Goal: Book appointment/travel/reservation

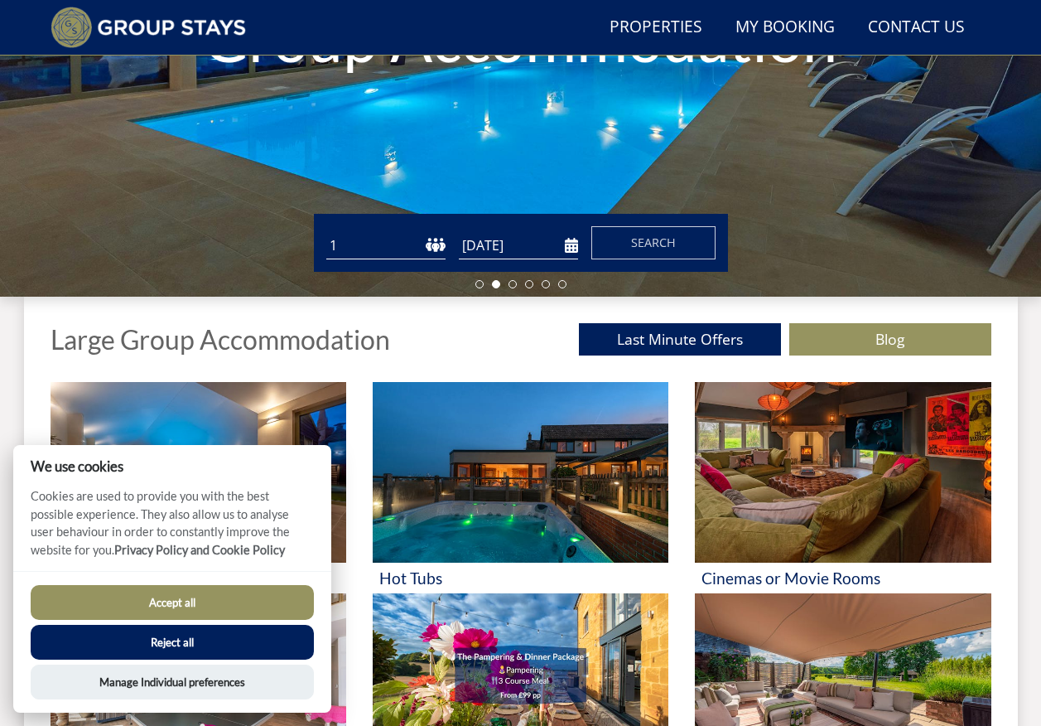
click at [152, 644] on button "Reject all" at bounding box center [172, 642] width 283 height 35
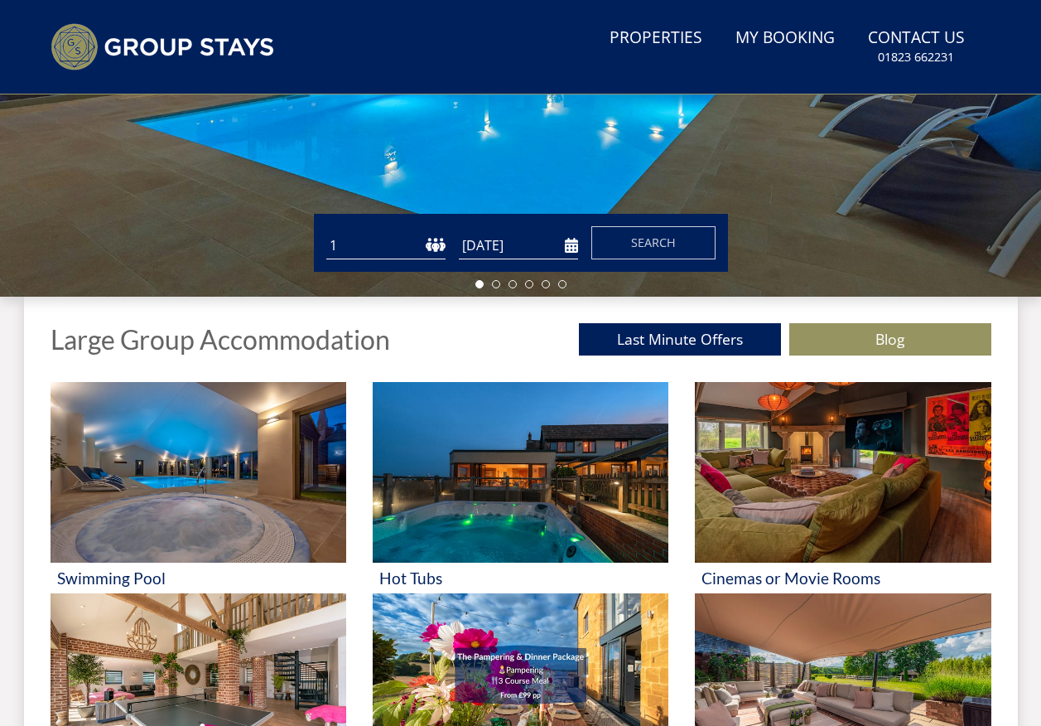
click at [434, 242] on select "1 2 3 4 5 6 7 8 9 10 11 12 13 14 15 16 17 18 19 20 21 22 23 24 25 26 27 28 29 3…" at bounding box center [385, 245] width 119 height 27
select select "16"
click at [326, 232] on select "1 2 3 4 5 6 7 8 9 10 11 12 13 14 15 16 17 18 19 20 21 22 23 24 25 26 27 28 29 3…" at bounding box center [385, 245] width 119 height 27
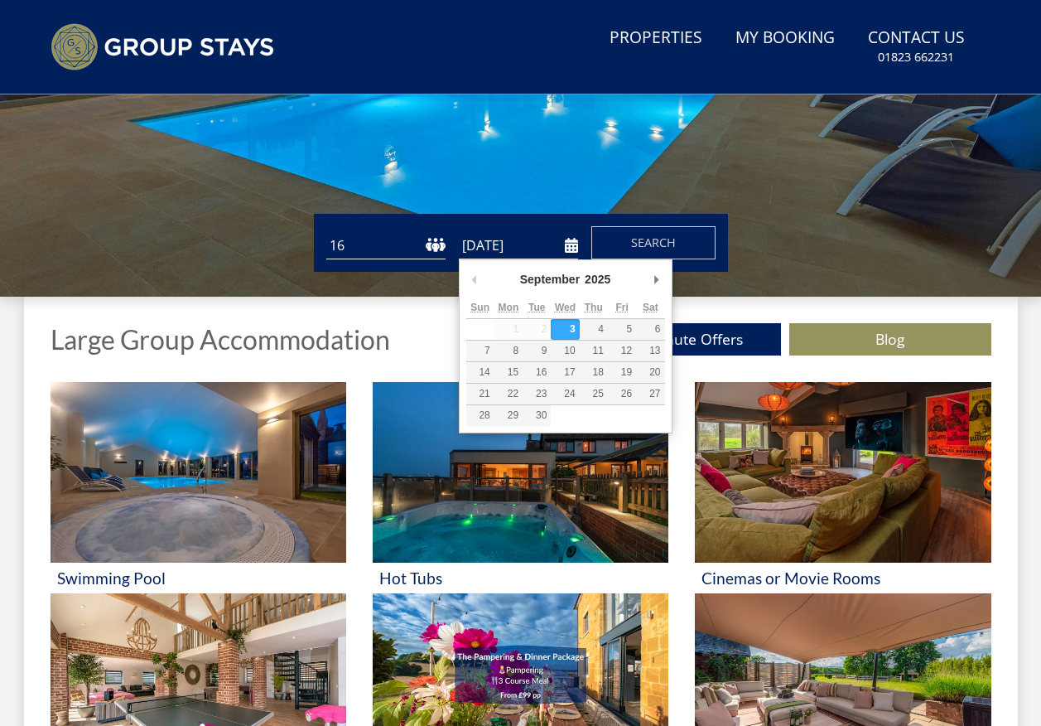
click at [534, 250] on input "[DATE]" at bounding box center [518, 245] width 119 height 27
type input "[DATE]"
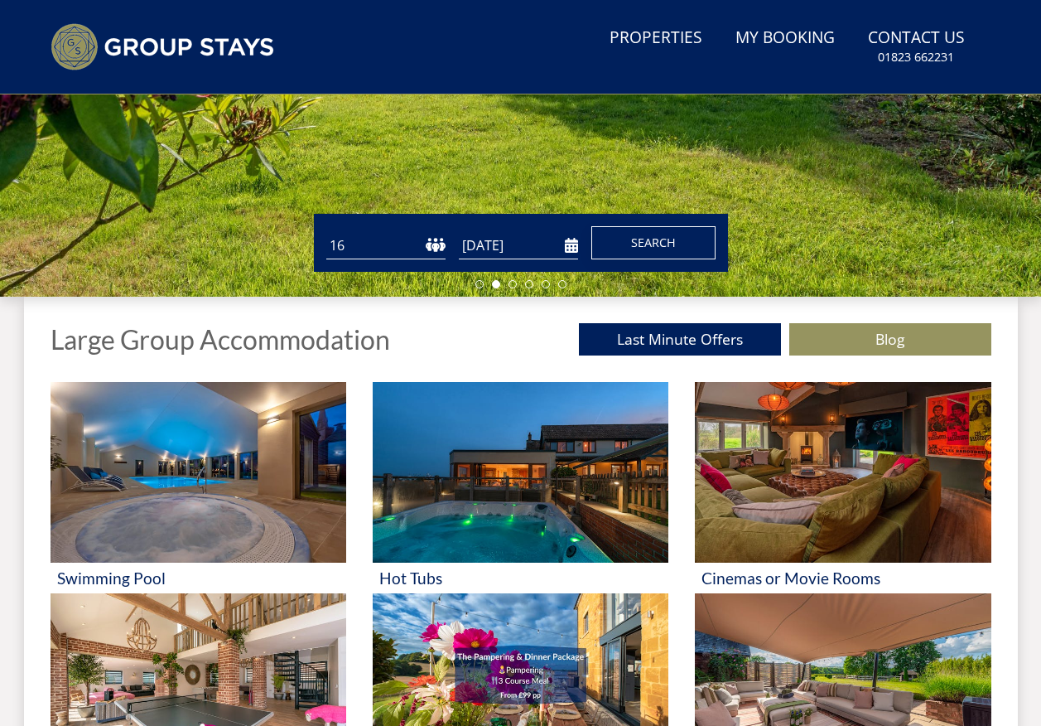
click at [644, 241] on span "Search" at bounding box center [653, 242] width 45 height 16
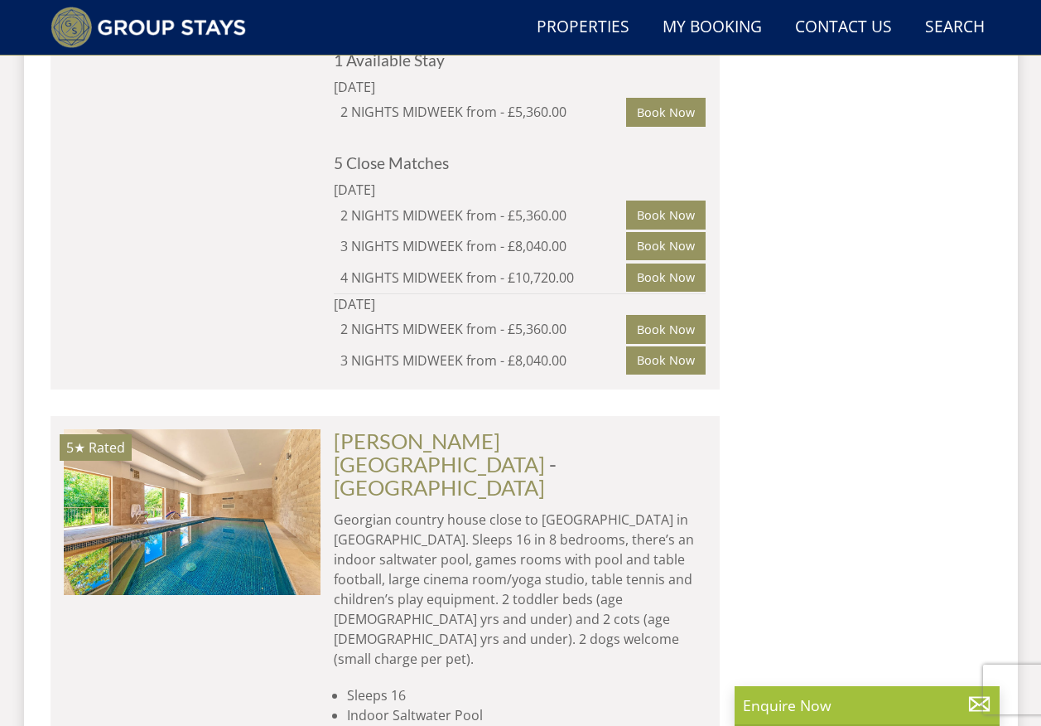
scroll to position [2697, 0]
select select "16"
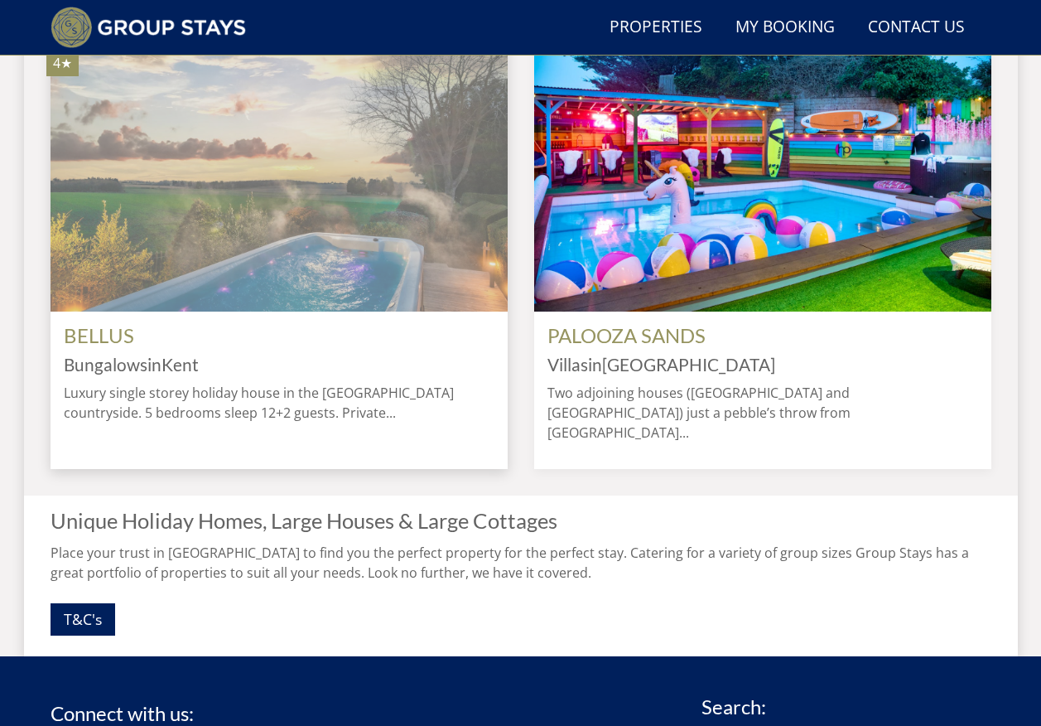
scroll to position [1549, 0]
